Goal: Transaction & Acquisition: Obtain resource

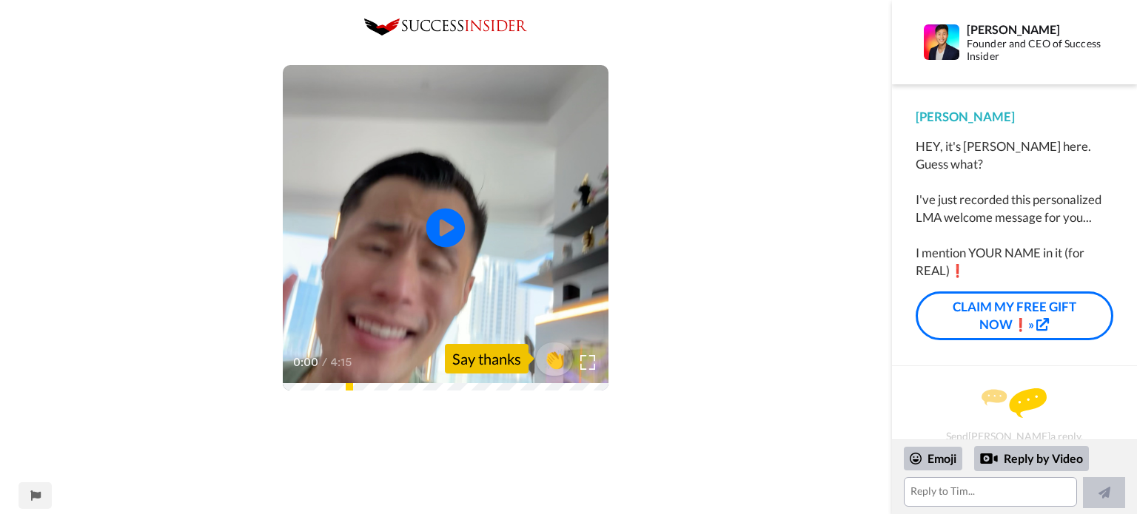
click at [444, 221] on icon "Play/Pause" at bounding box center [445, 228] width 39 height 70
click at [587, 360] on img at bounding box center [588, 363] width 16 height 16
click at [553, 361] on span "👏" at bounding box center [554, 359] width 47 height 30
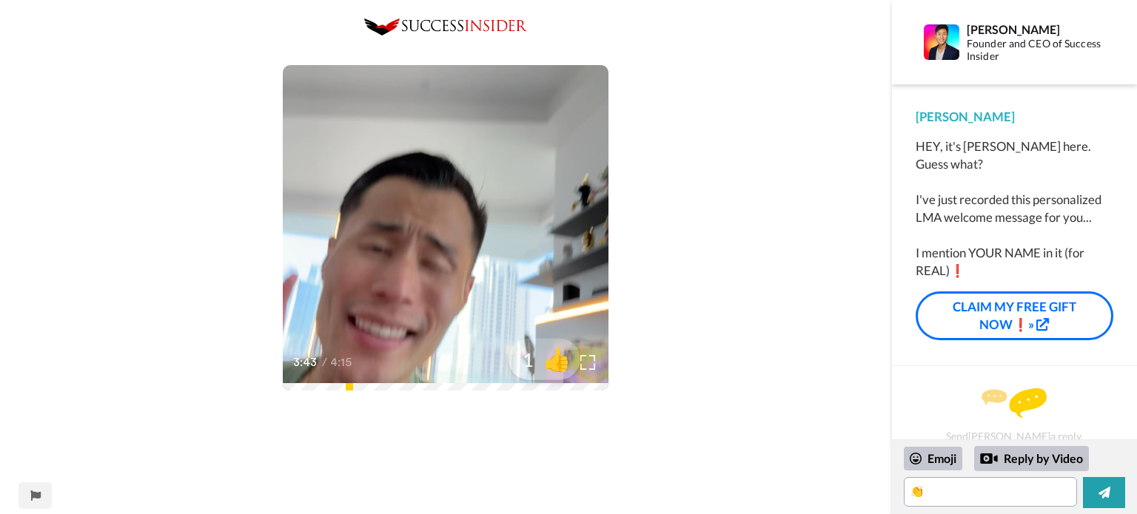
drag, startPoint x: 547, startPoint y: 363, endPoint x: 539, endPoint y: 358, distance: 10.1
click at [539, 358] on span "👍" at bounding box center [557, 359] width 47 height 30
click at [548, 366] on span "🔥" at bounding box center [557, 359] width 47 height 30
click at [548, 366] on span "😁" at bounding box center [557, 359] width 47 height 30
click at [548, 366] on span "🤩" at bounding box center [557, 359] width 47 height 30
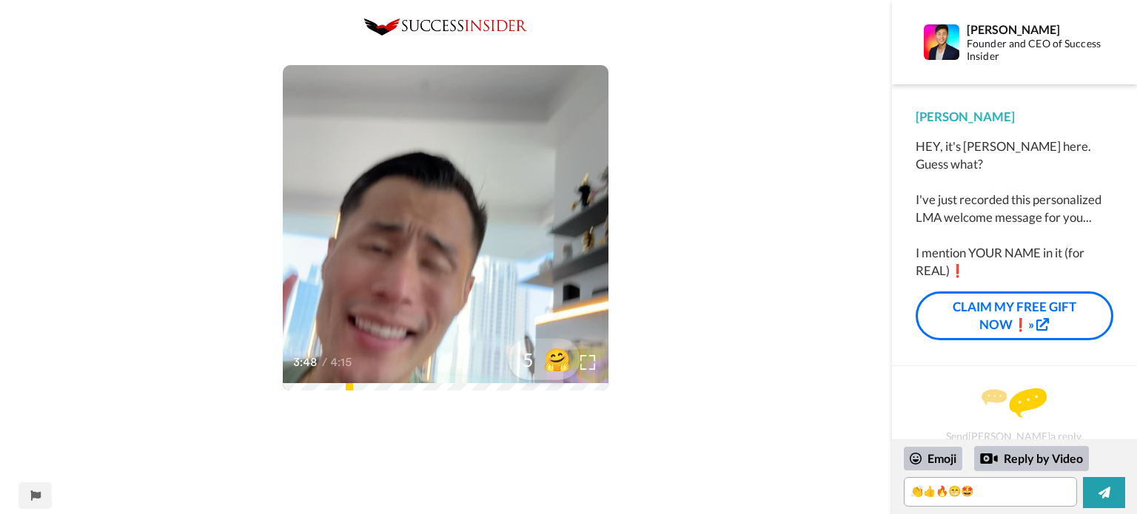
click at [548, 365] on span "🤗" at bounding box center [557, 359] width 47 height 30
click at [548, 365] on span "😸" at bounding box center [557, 359] width 47 height 30
click at [546, 360] on span "🤝" at bounding box center [557, 359] width 47 height 30
click at [546, 360] on span "✅" at bounding box center [557, 359] width 47 height 30
click at [554, 362] on span "👊" at bounding box center [557, 359] width 47 height 30
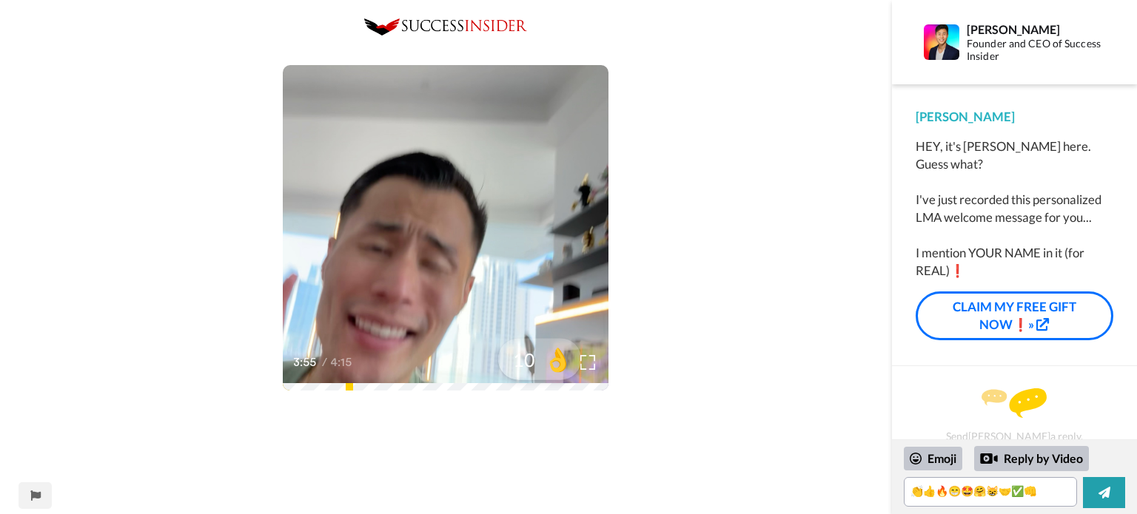
click at [554, 362] on span "👌" at bounding box center [558, 359] width 47 height 30
click at [557, 363] on span "🤙" at bounding box center [558, 359] width 47 height 30
click at [557, 363] on span "🙏" at bounding box center [558, 359] width 47 height 30
click at [557, 363] on span "👀" at bounding box center [558, 359] width 47 height 30
click at [557, 363] on span "🐻" at bounding box center [558, 359] width 47 height 30
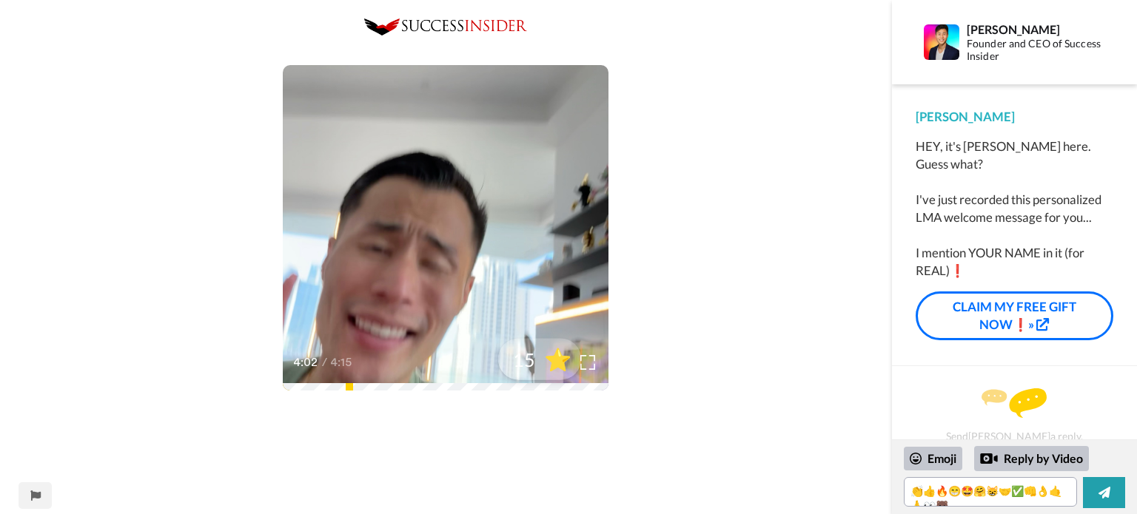
click at [557, 363] on span "⭐" at bounding box center [558, 359] width 47 height 30
click at [557, 362] on span "🏆" at bounding box center [558, 359] width 47 height 30
click at [557, 364] on span "🚀" at bounding box center [558, 359] width 47 height 30
click at [557, 364] on span "🎉" at bounding box center [558, 359] width 47 height 30
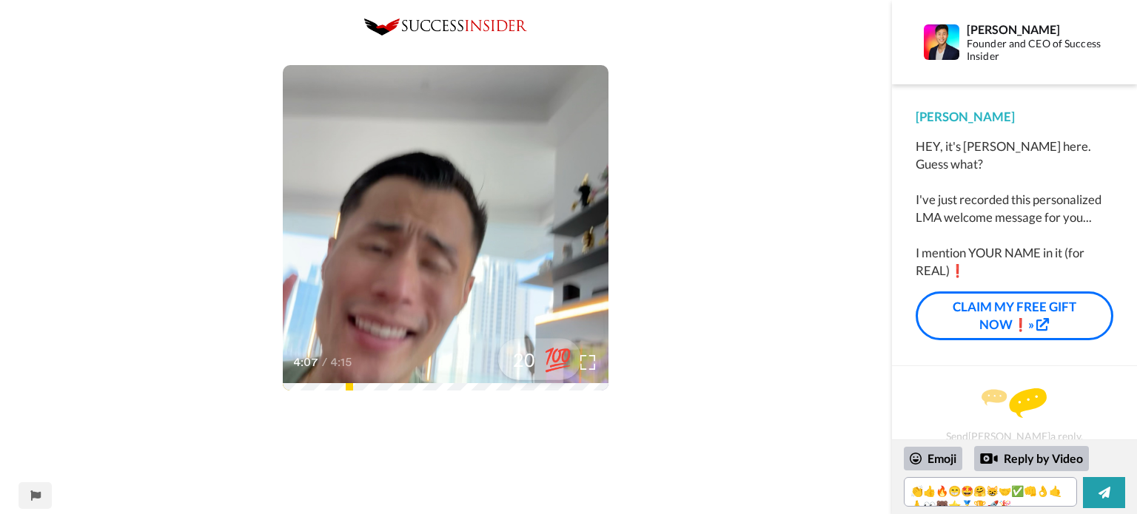
click at [557, 364] on span "💯" at bounding box center [558, 359] width 47 height 30
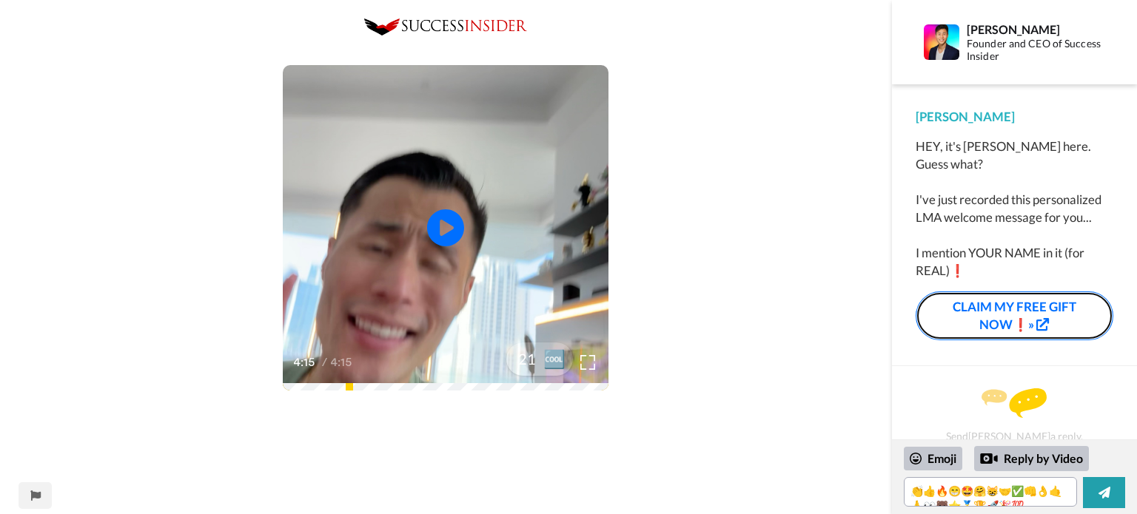
click at [1004, 298] on link "CLAIM MY FREE GIFT NOW❗»" at bounding box center [1015, 317] width 198 height 50
